Goal: Task Accomplishment & Management: Use online tool/utility

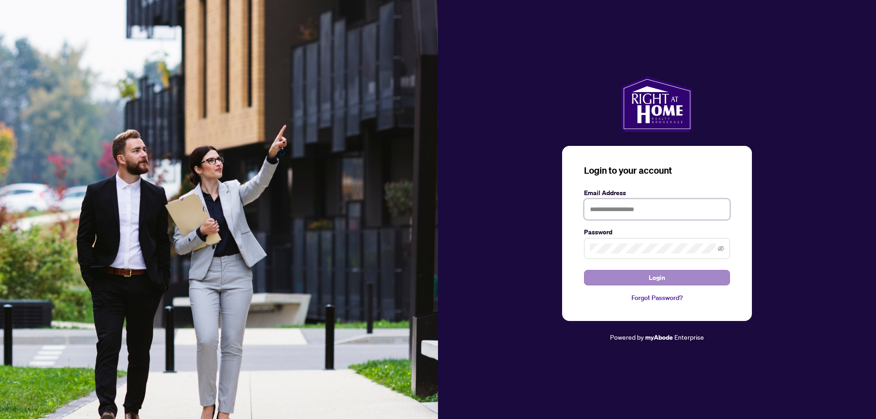
type input "**********"
click at [691, 277] on button "Login" at bounding box center [657, 278] width 146 height 16
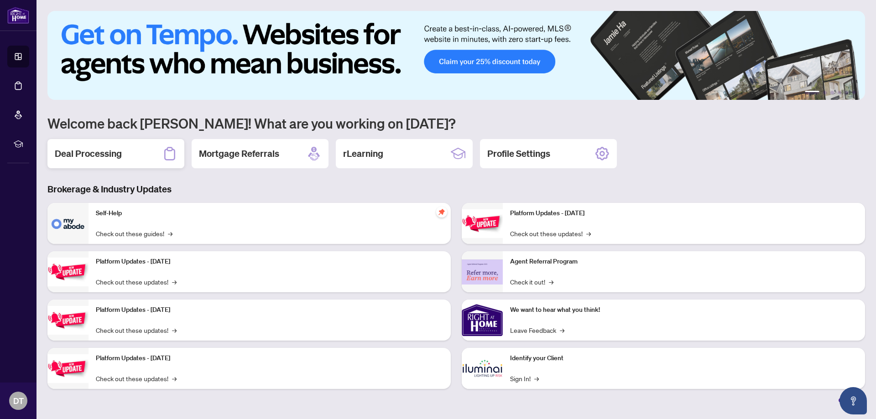
click at [137, 155] on div "Deal Processing" at bounding box center [115, 153] width 137 height 29
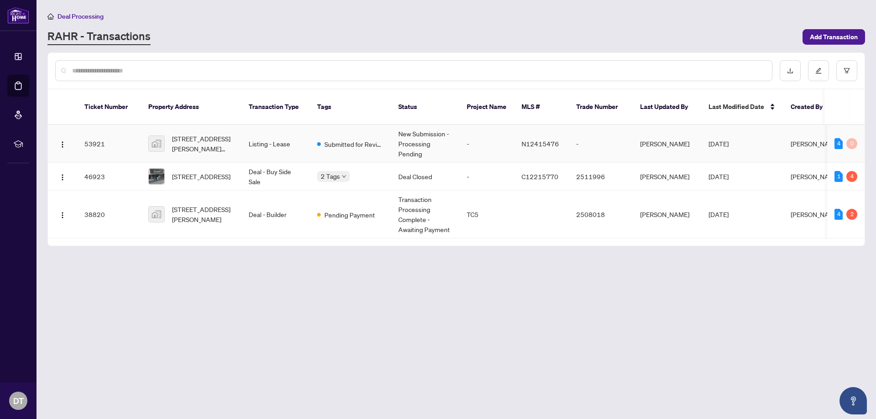
click at [91, 132] on td "53921" at bounding box center [109, 144] width 64 height 38
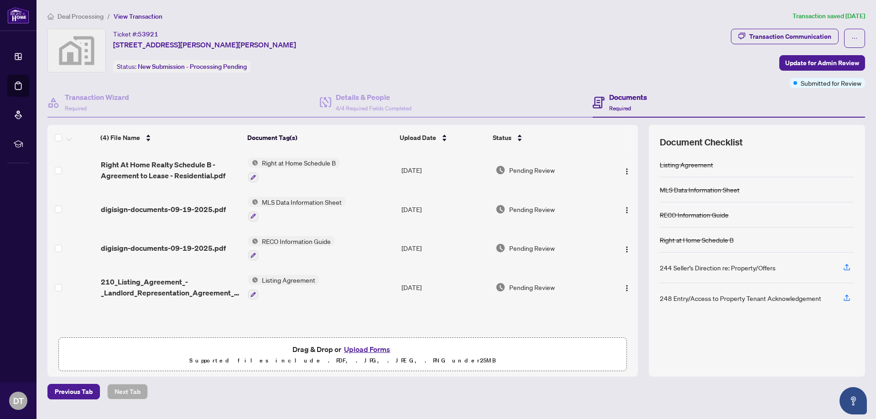
click at [365, 350] on button "Upload Forms" at bounding box center [367, 350] width 52 height 12
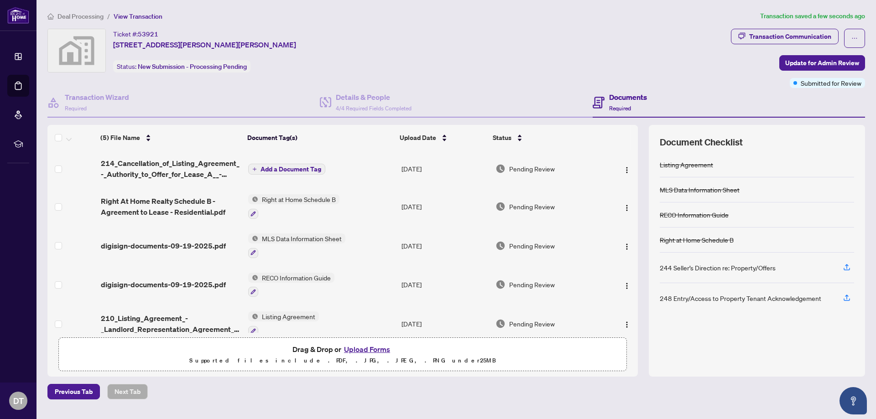
click at [279, 171] on span "Add a Document Tag" at bounding box center [291, 169] width 61 height 6
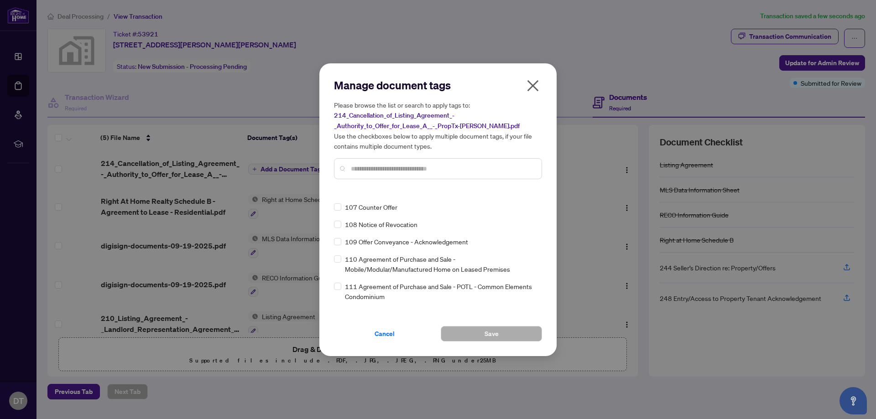
scroll to position [2236, 0]
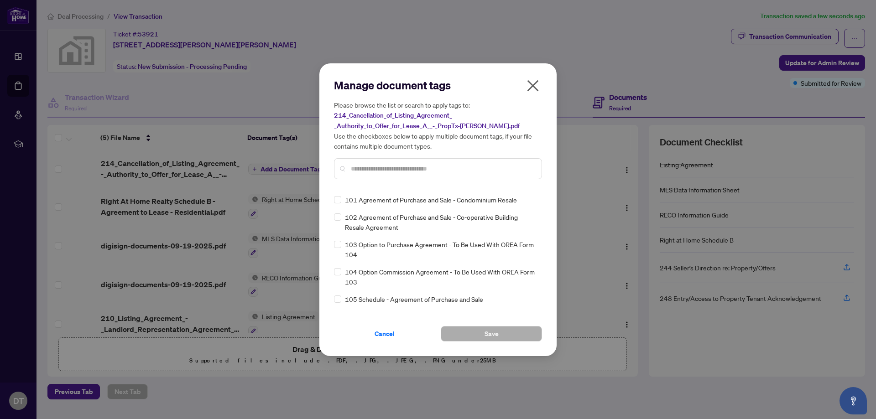
click at [390, 167] on input "text" at bounding box center [442, 169] width 183 height 10
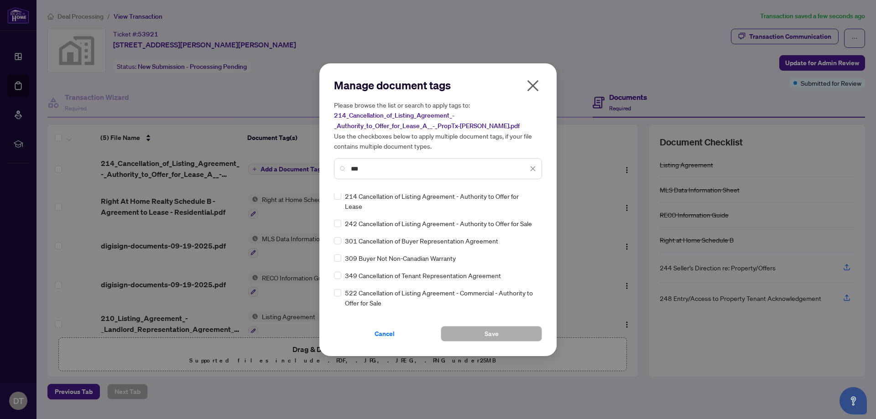
scroll to position [0, 0]
type input "***"
click at [527, 332] on button "Save" at bounding box center [491, 334] width 101 height 16
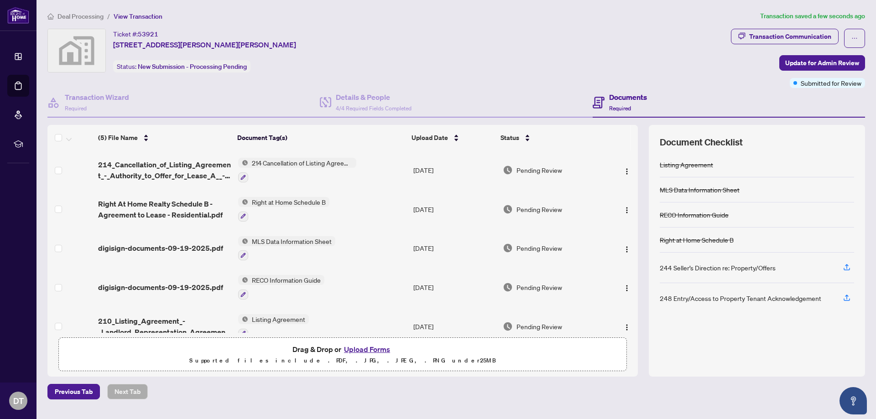
click at [344, 44] on div "Ticket #: 53921 [STREET_ADDRESS][PERSON_NAME][PERSON_NAME] Status: New Submissi…" at bounding box center [387, 51] width 680 height 44
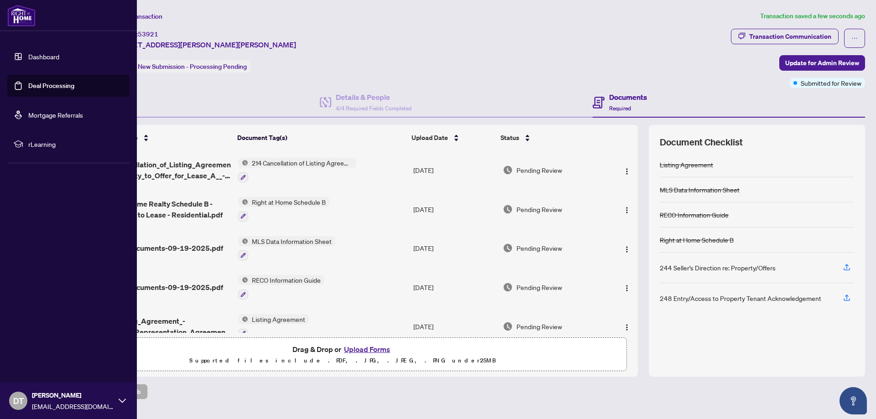
click at [16, 13] on img at bounding box center [21, 16] width 28 height 22
